Goal: Task Accomplishment & Management: Manage account settings

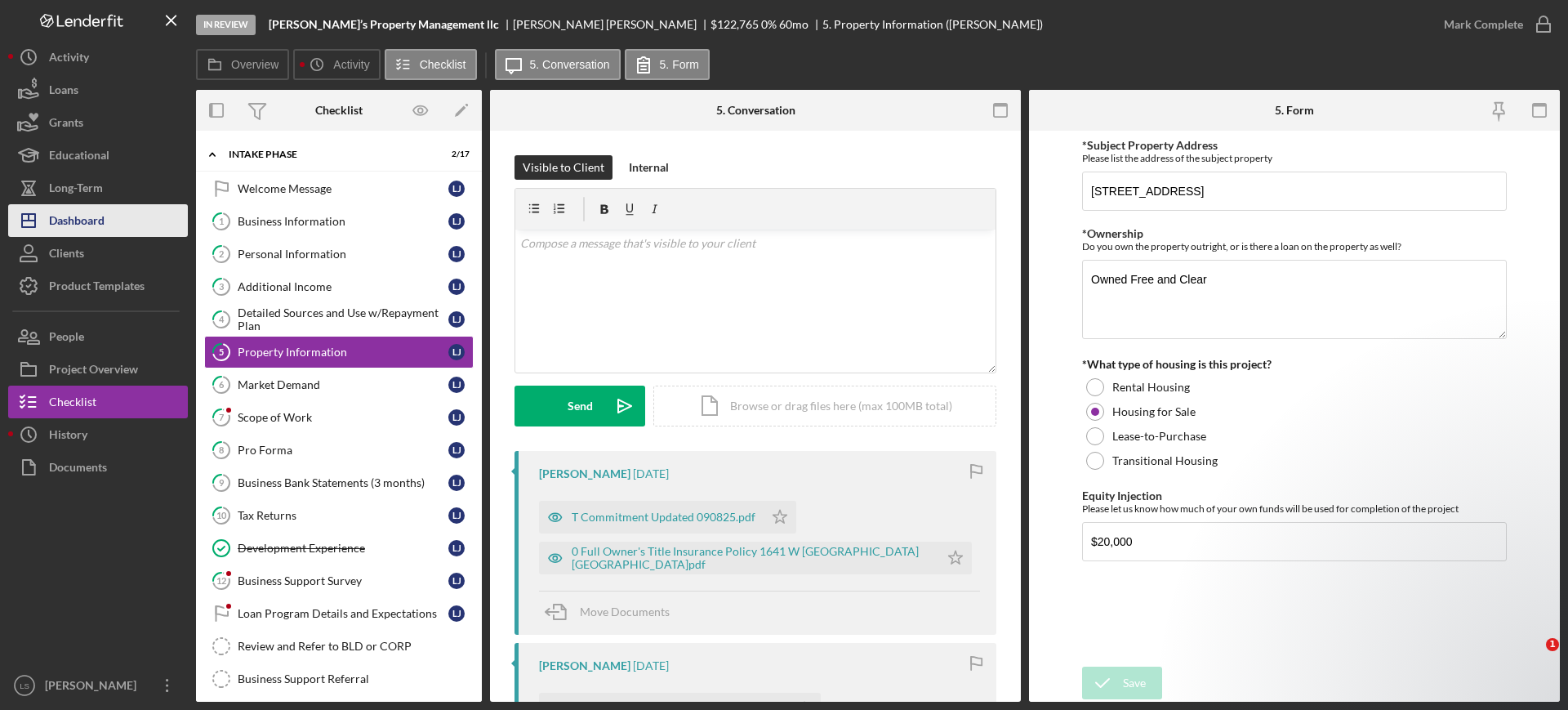
click at [114, 205] on button "Icon/Dashboard Dashboard" at bounding box center [98, 220] width 179 height 33
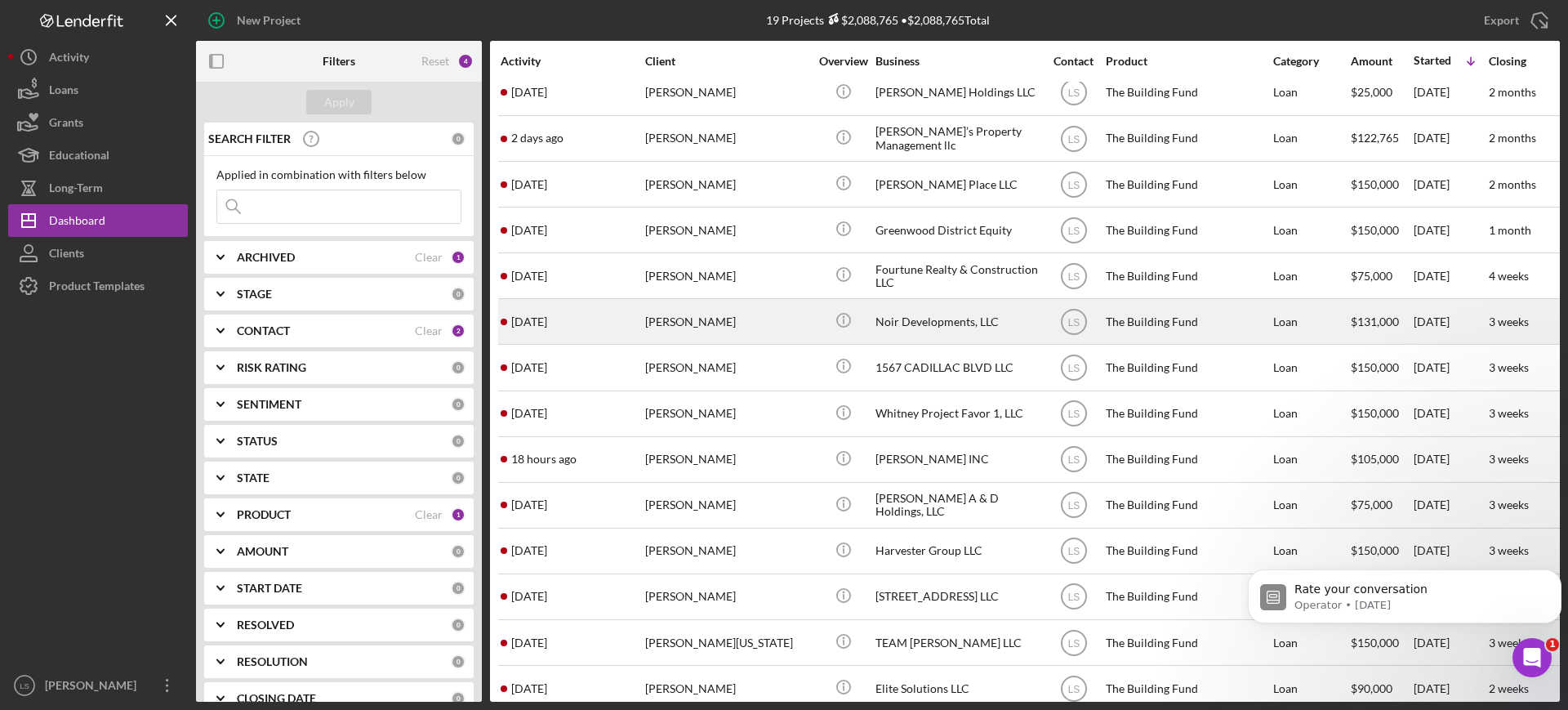
scroll to position [275, 0]
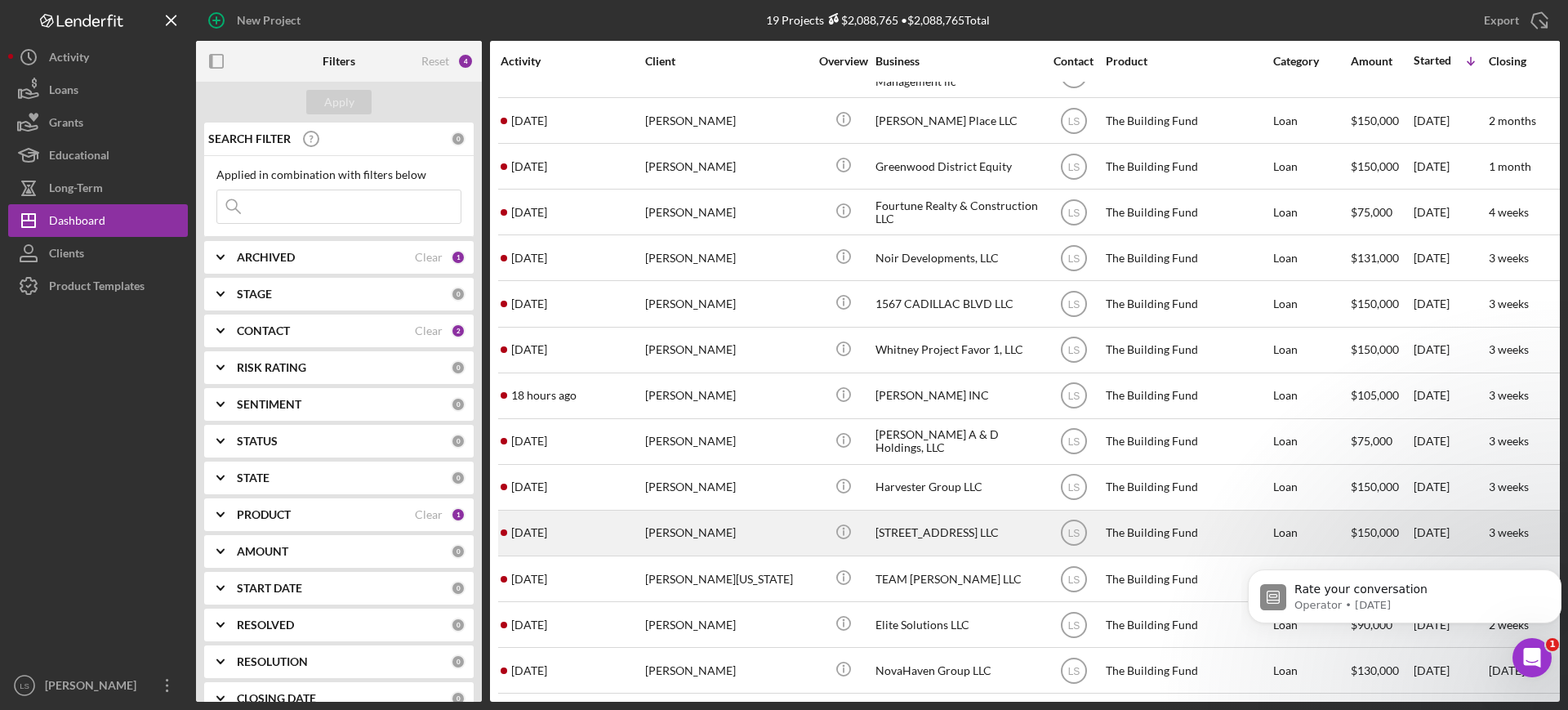
click at [693, 524] on div "[PERSON_NAME]" at bounding box center [727, 532] width 163 height 43
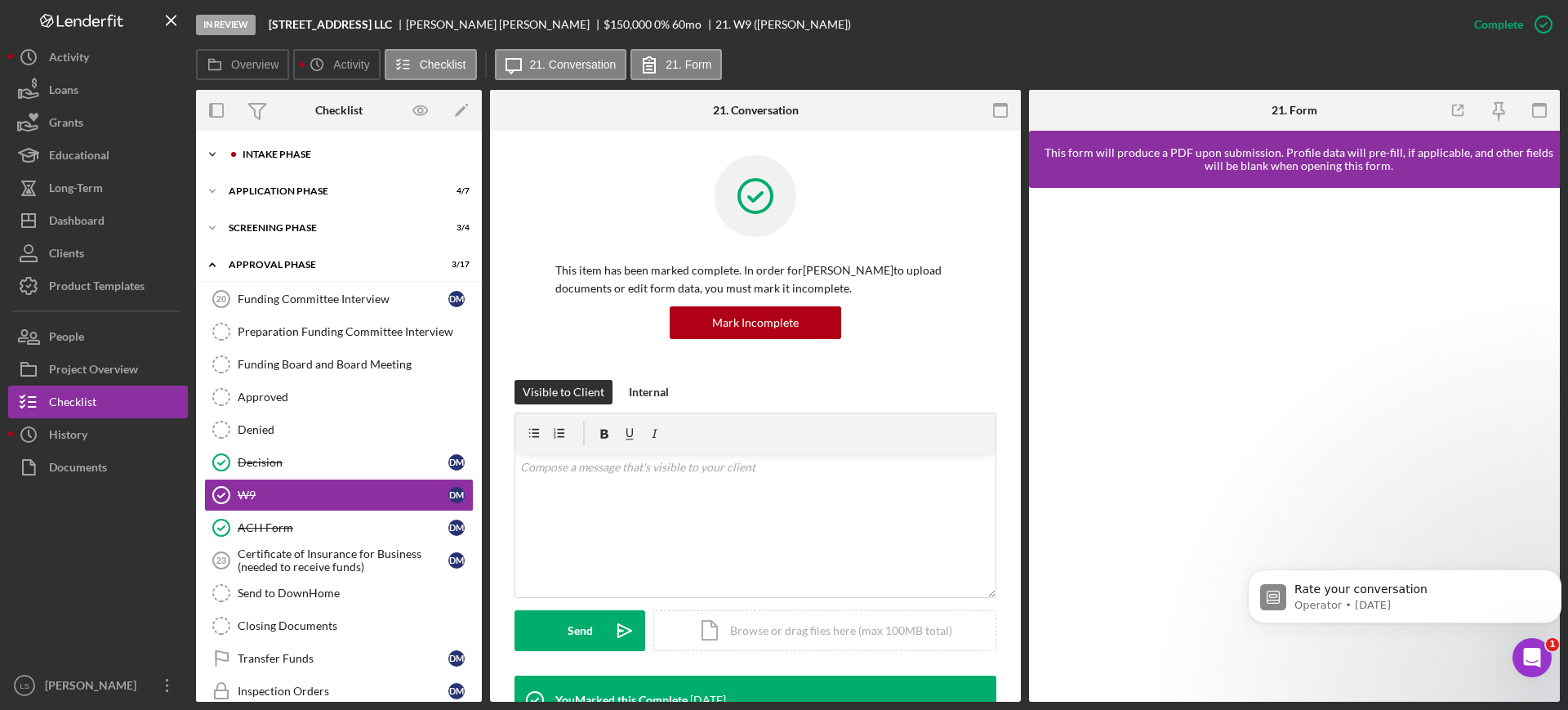
click at [387, 153] on div "Intake Phase" at bounding box center [352, 154] width 219 height 9
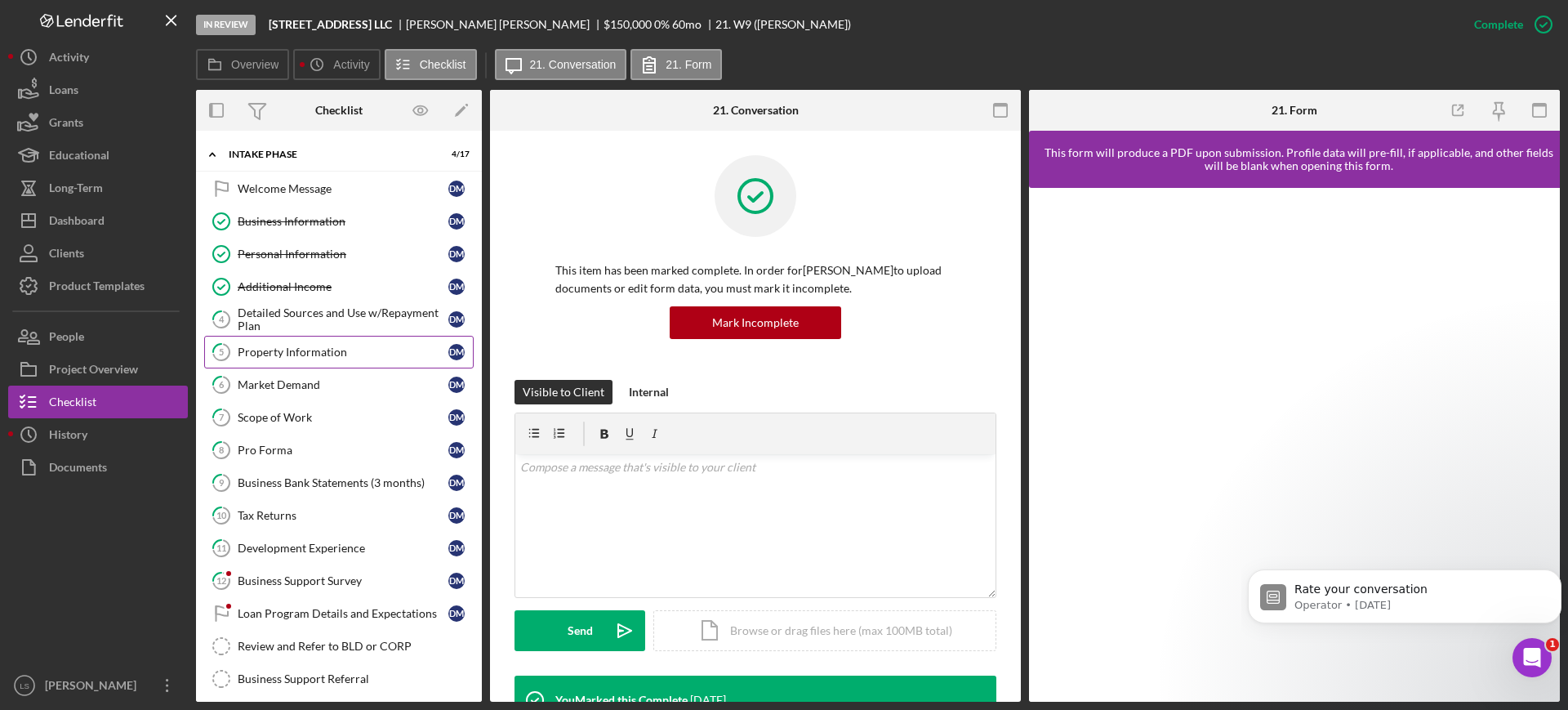
click at [319, 362] on link "5 Property Information [PERSON_NAME]" at bounding box center [339, 351] width 270 height 33
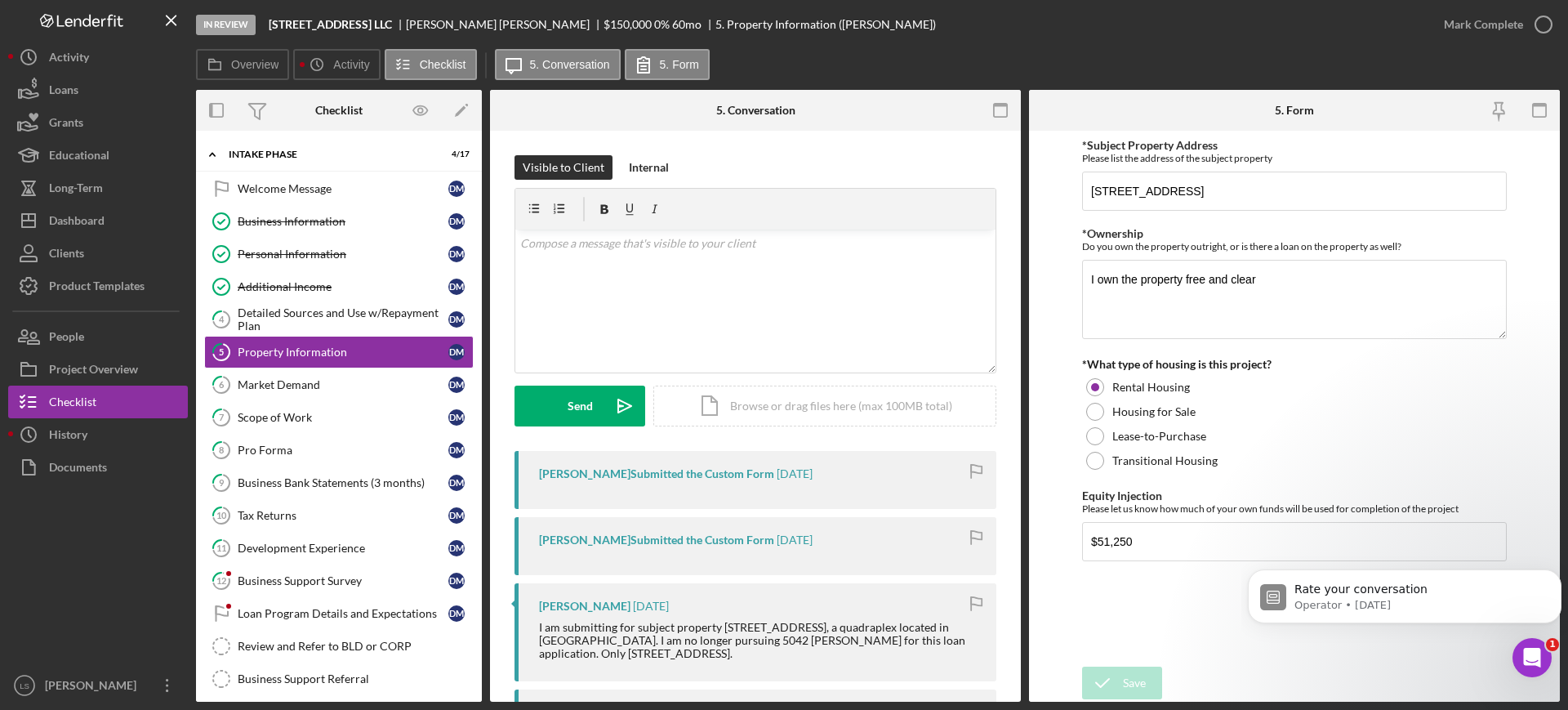
click at [54, 622] on div at bounding box center [98, 576] width 179 height 186
click at [110, 226] on button "Icon/Dashboard Dashboard" at bounding box center [98, 220] width 179 height 33
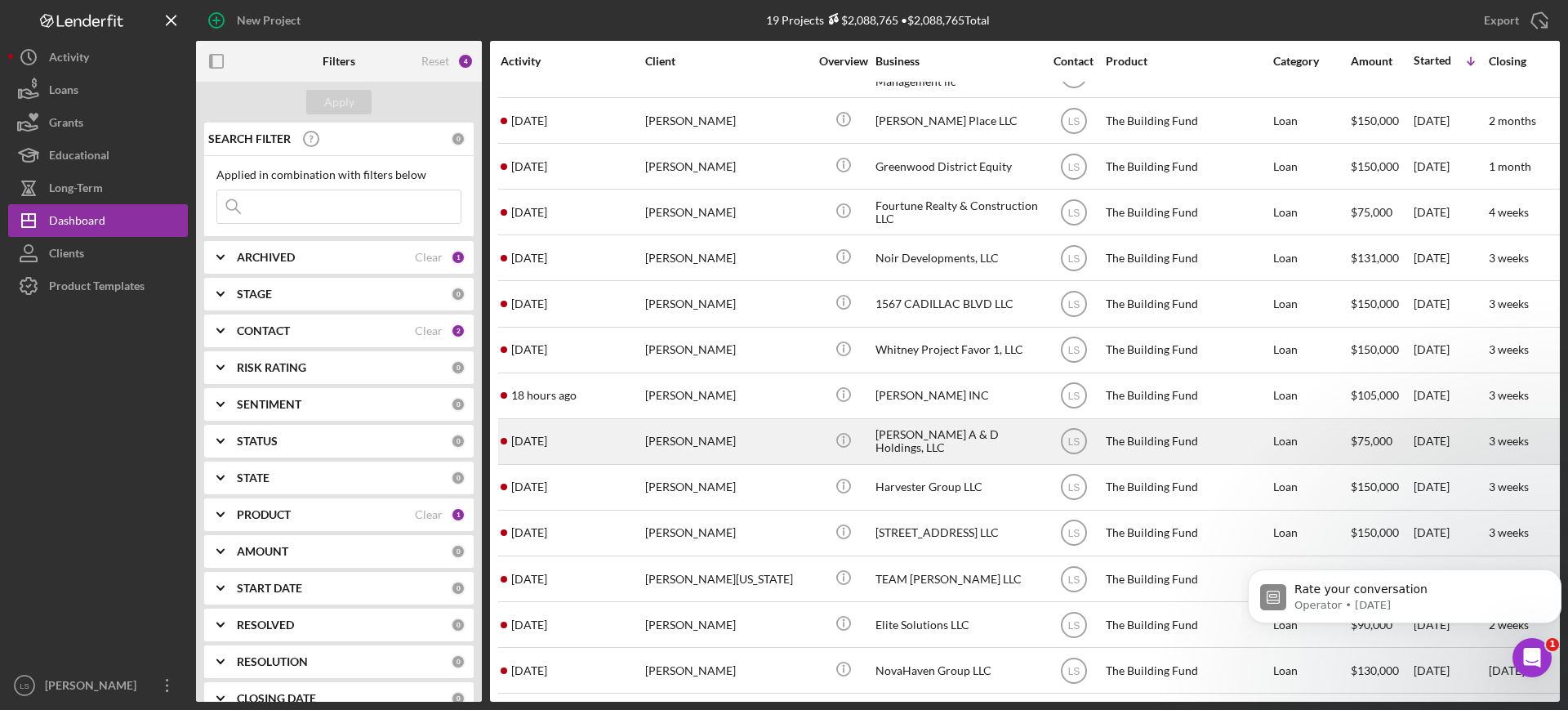
scroll to position [275, 0]
click at [755, 435] on div "[PERSON_NAME]" at bounding box center [727, 442] width 163 height 43
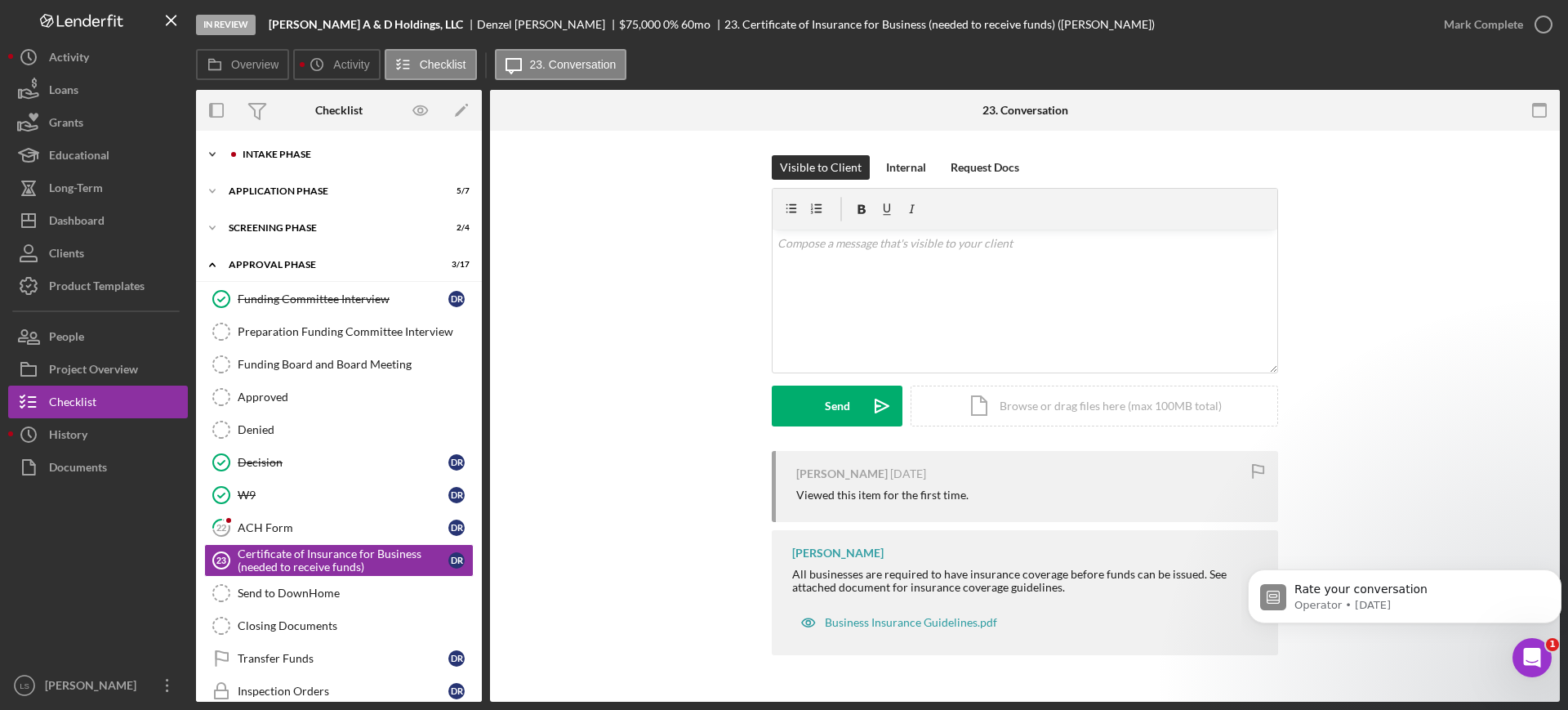
click at [331, 149] on div "Intake Phase" at bounding box center [352, 154] width 219 height 9
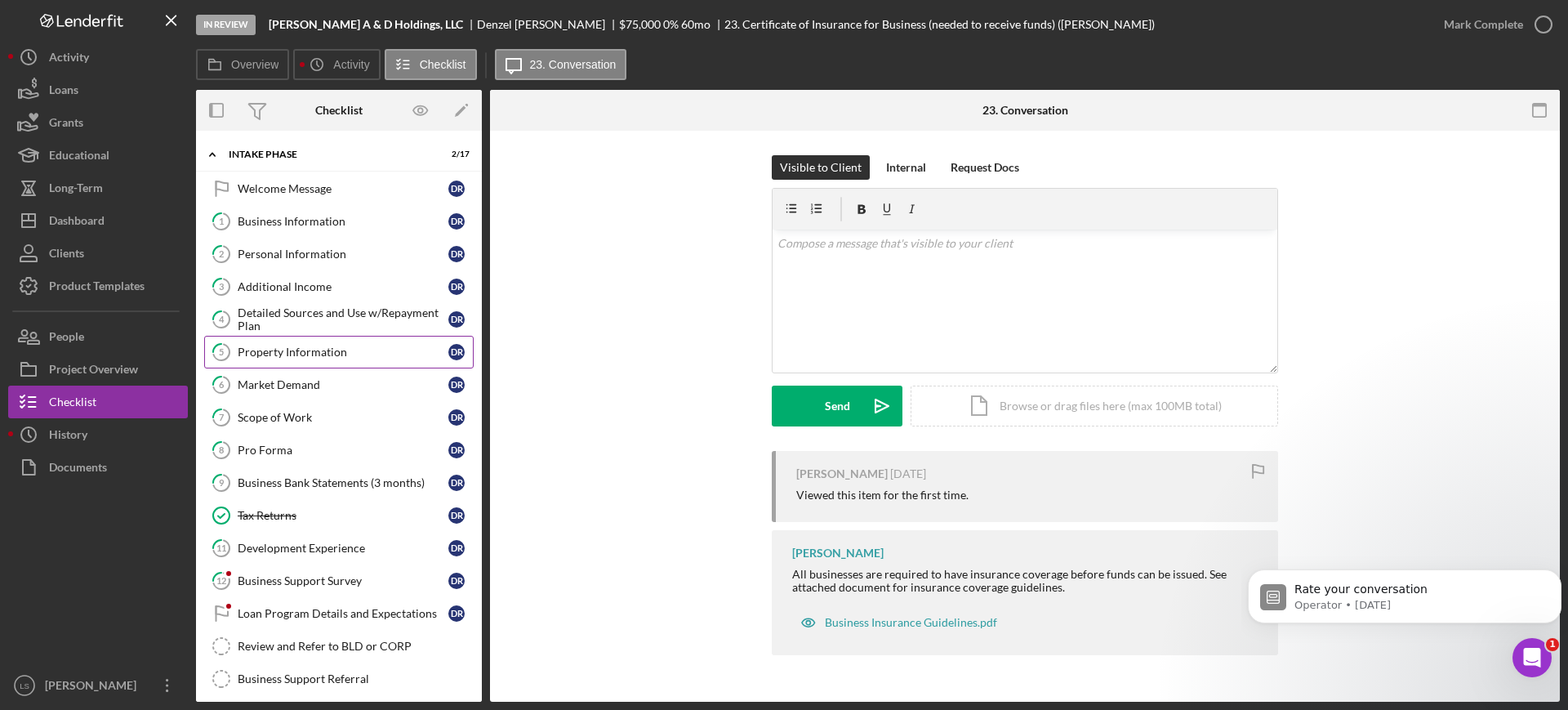
click at [303, 352] on div "Property Information" at bounding box center [343, 352] width 211 height 13
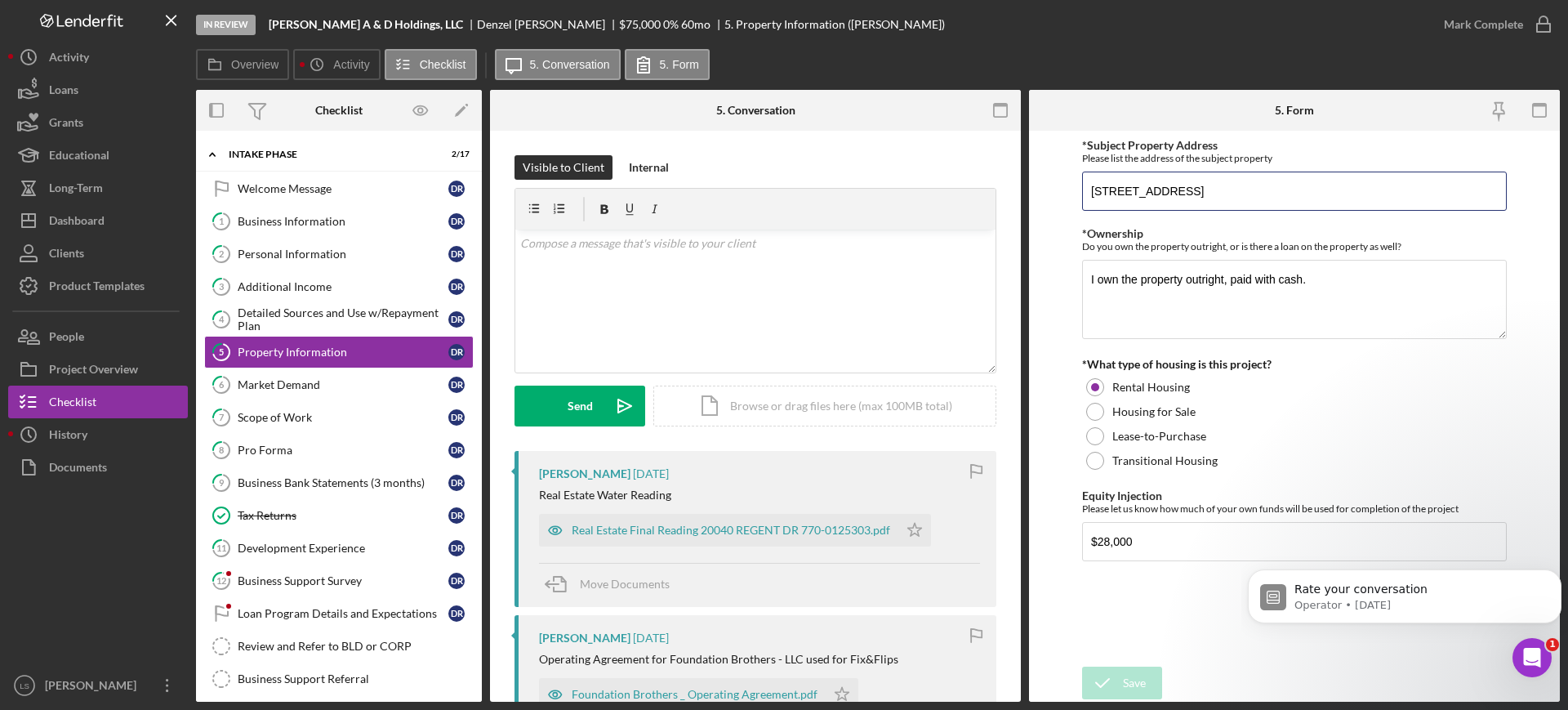
drag, startPoint x: 1295, startPoint y: 181, endPoint x: 887, endPoint y: 169, distance: 408.2
click at [887, 170] on div "Overview Internal Workflow Stage In Review Icon/Dropdown Arrow Archive (can una…" at bounding box center [878, 395] width 1364 height 612
